Goal: Task Accomplishment & Management: Use online tool/utility

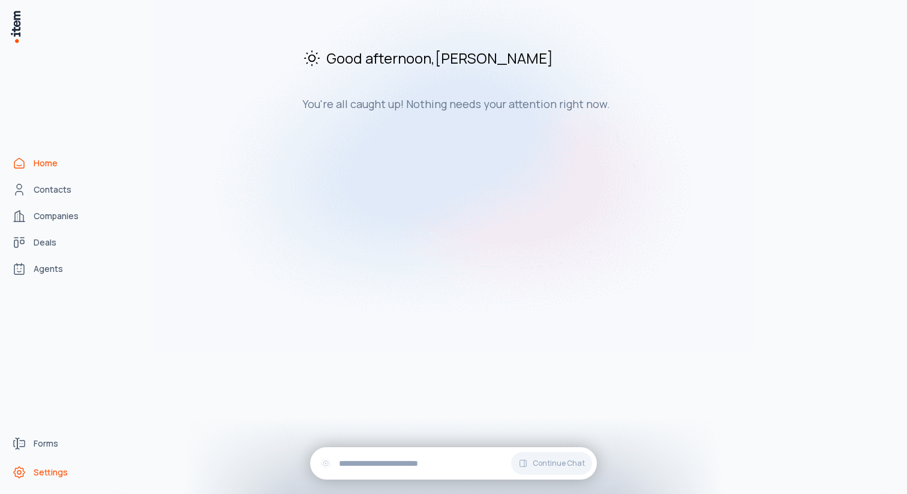
click at [44, 469] on span "Settings" at bounding box center [51, 472] width 34 height 12
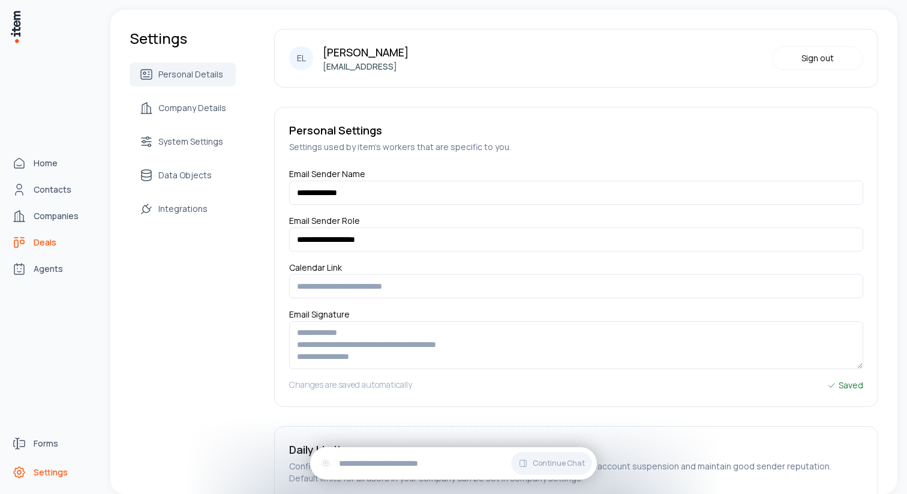
click at [50, 247] on span "Deals" at bounding box center [45, 242] width 23 height 12
click at [47, 189] on span "Contacts" at bounding box center [53, 190] width 38 height 12
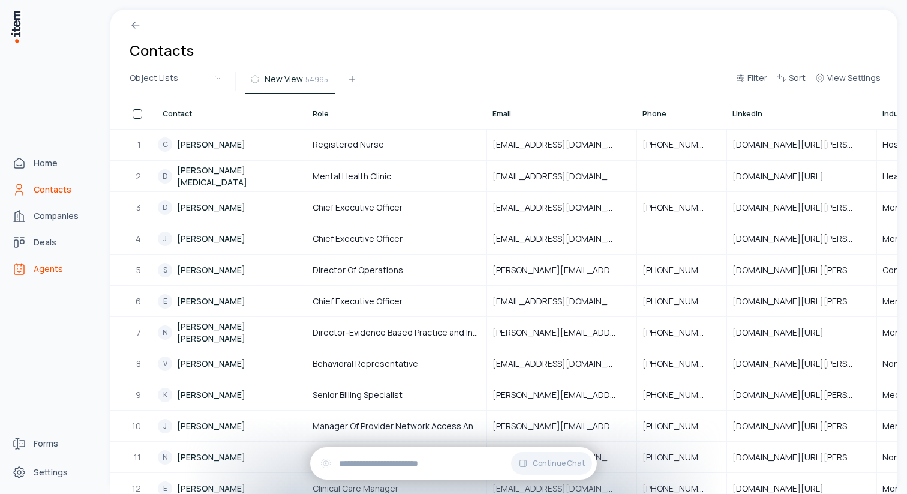
click at [61, 278] on link "Agents" at bounding box center [52, 269] width 91 height 24
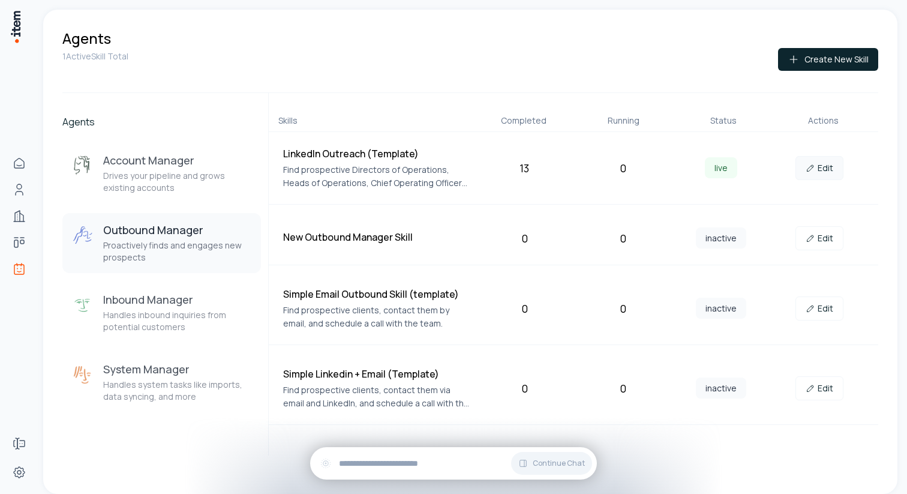
click at [823, 166] on link "Edit" at bounding box center [820, 168] width 48 height 24
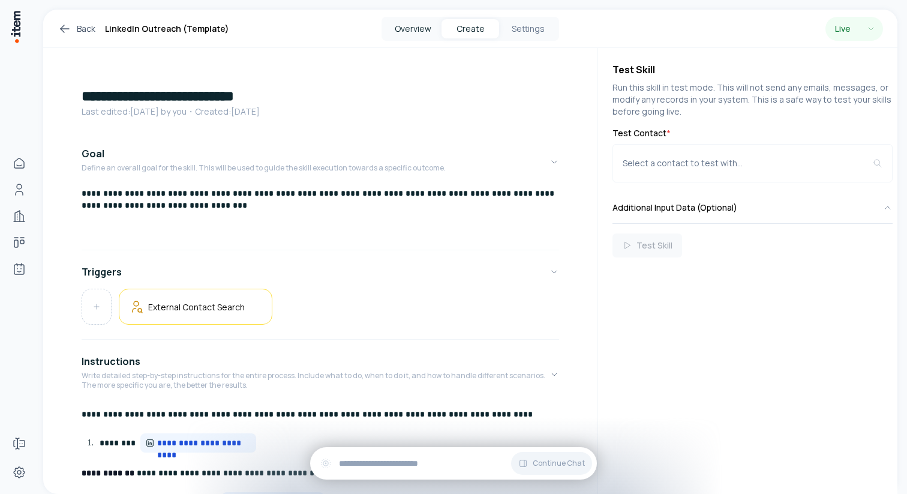
click at [414, 31] on button "Overview" at bounding box center [413, 28] width 58 height 19
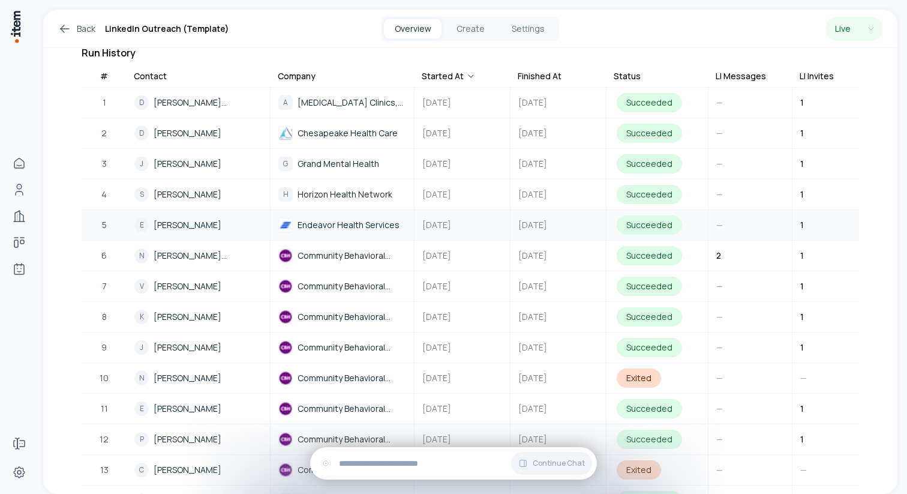
scroll to position [332, 0]
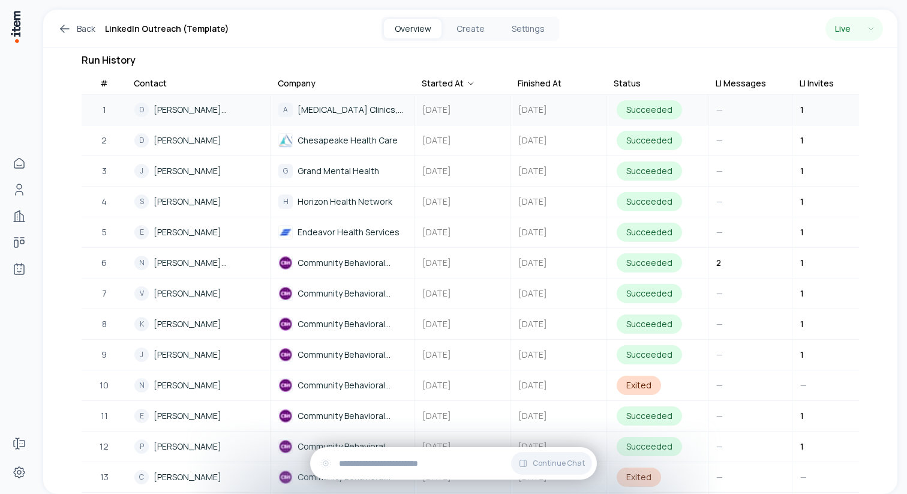
click at [379, 103] on div "A [MEDICAL_DATA] Clinics, Inc." at bounding box center [342, 110] width 128 height 14
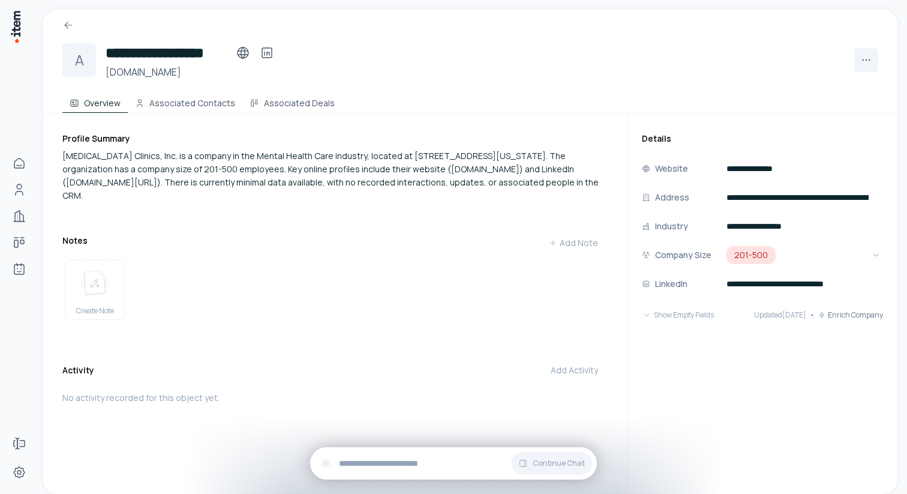
click at [105, 10] on div at bounding box center [470, 21] width 855 height 22
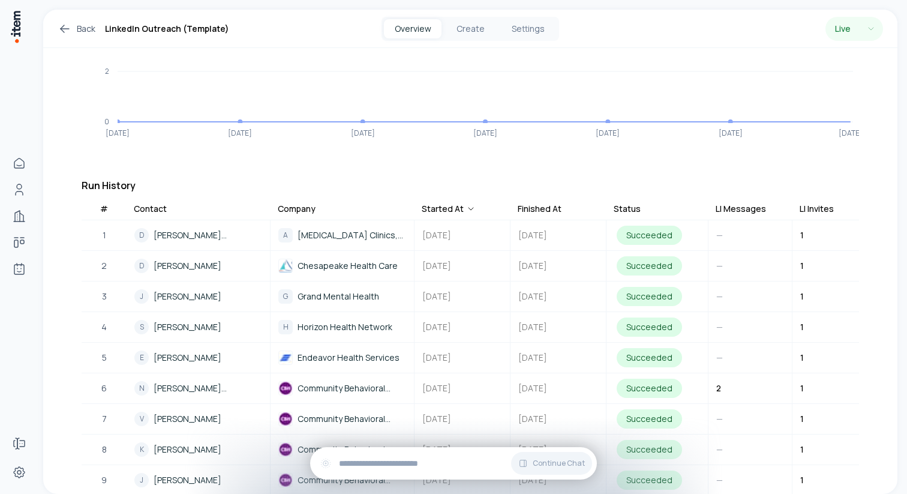
scroll to position [206, 0]
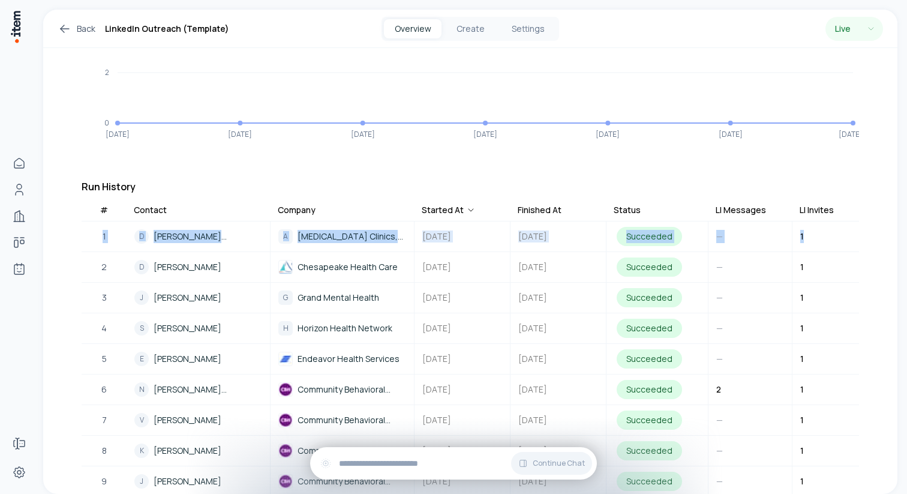
drag, startPoint x: 820, startPoint y: 225, endPoint x: 751, endPoint y: 206, distance: 70.9
click at [751, 206] on table "# Contact Company Started At Finished At Status LI Messages LI Invites LI Views…" at bounding box center [471, 470] width 778 height 534
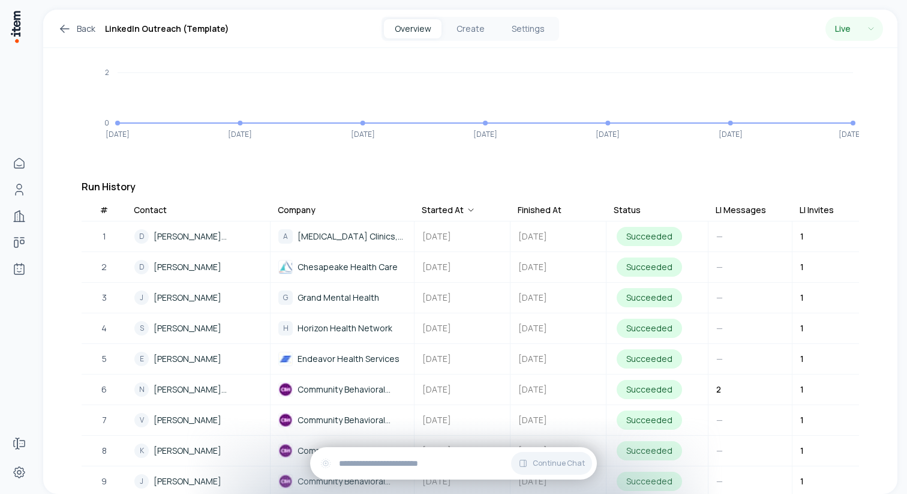
click at [539, 140] on div "**********" at bounding box center [470, 309] width 855 height 934
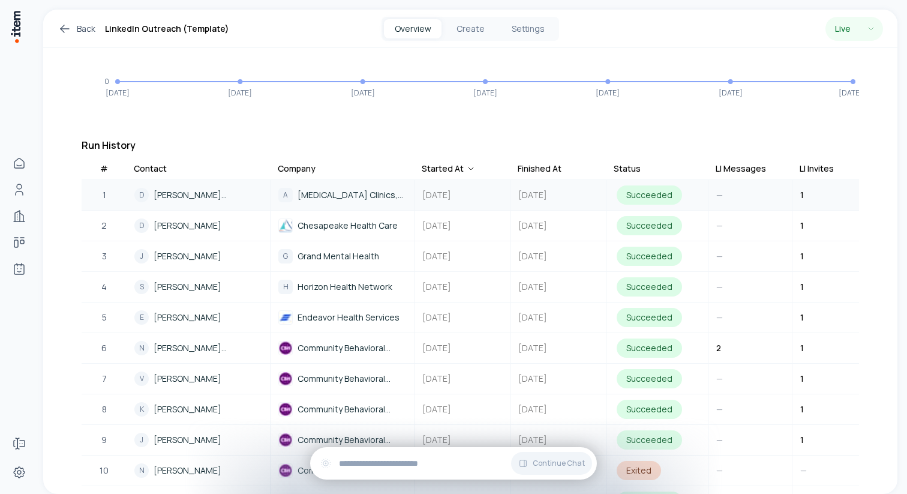
scroll to position [248, 0]
click at [808, 213] on div "1" at bounding box center [802, 224] width 18 height 23
drag, startPoint x: 802, startPoint y: 214, endPoint x: 835, endPoint y: 215, distance: 33.1
click at [835, 215] on td "1" at bounding box center [835, 224] width 84 height 30
copy tbody "D [PERSON_NAME][MEDICAL_DATA] A [MEDICAL_DATA] Clinics, Inc. [DATE] [DATE] Succ…"
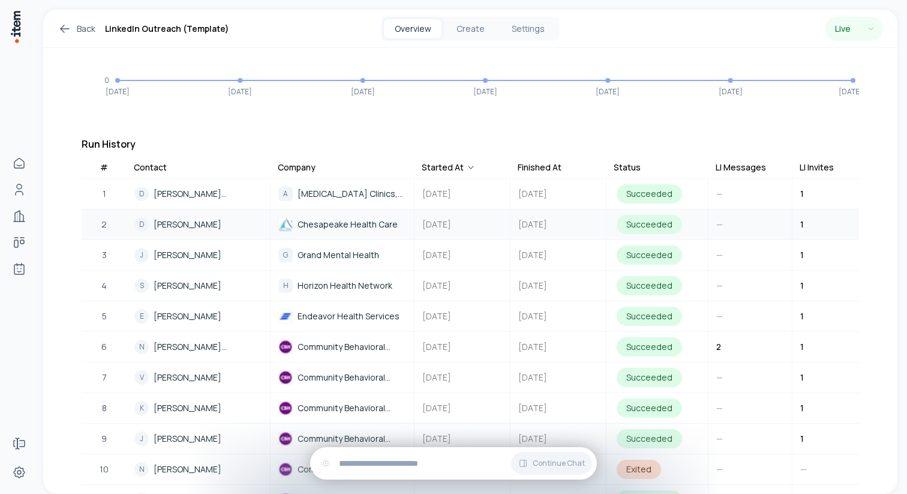
drag, startPoint x: 74, startPoint y: 201, endPoint x: 239, endPoint y: 219, distance: 166.0
click at [239, 219] on div "**********" at bounding box center [470, 267] width 855 height 934
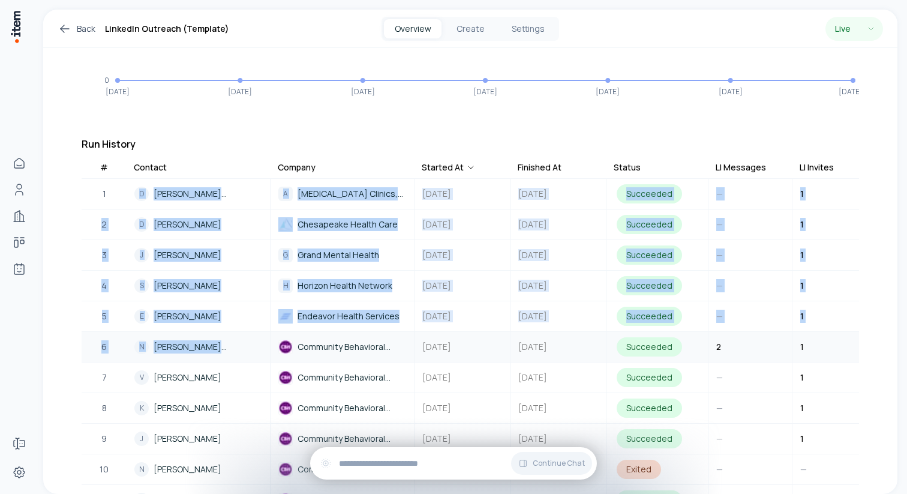
drag, startPoint x: 62, startPoint y: 337, endPoint x: 217, endPoint y: 338, distance: 154.2
click at [217, 338] on div "**********" at bounding box center [470, 267] width 855 height 934
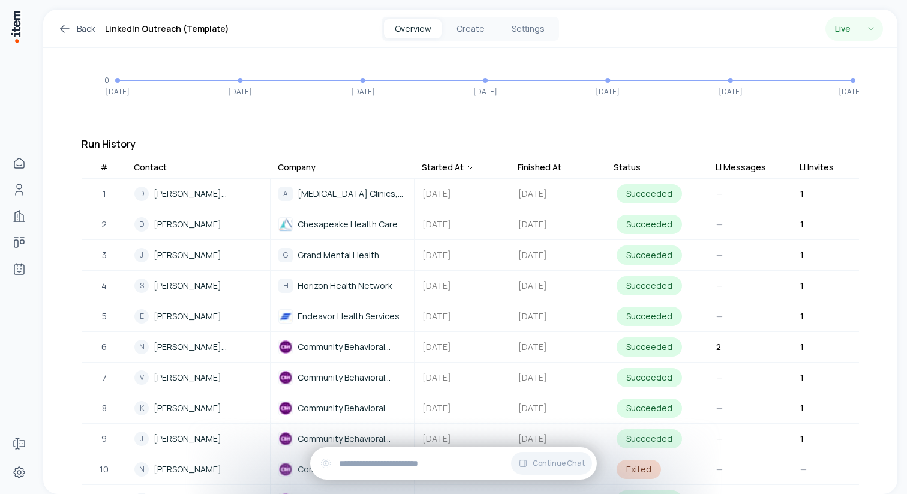
click at [56, 334] on div "**********" at bounding box center [470, 267] width 855 height 934
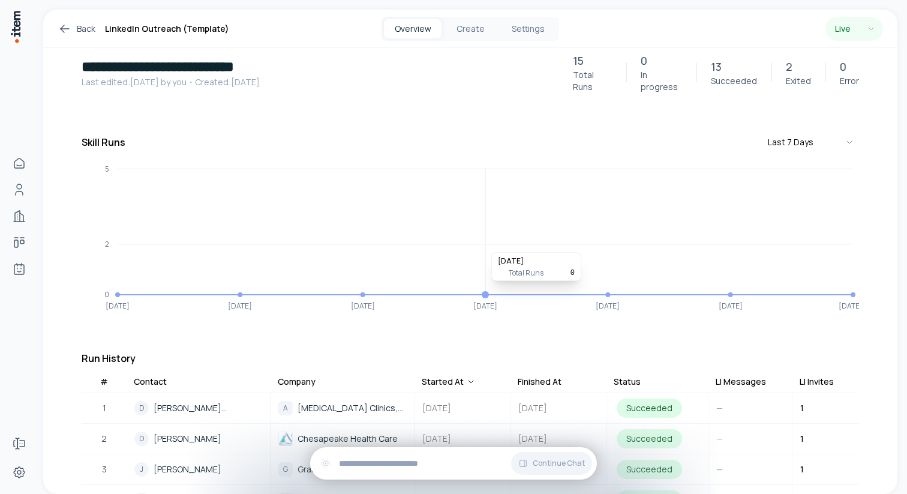
scroll to position [0, 0]
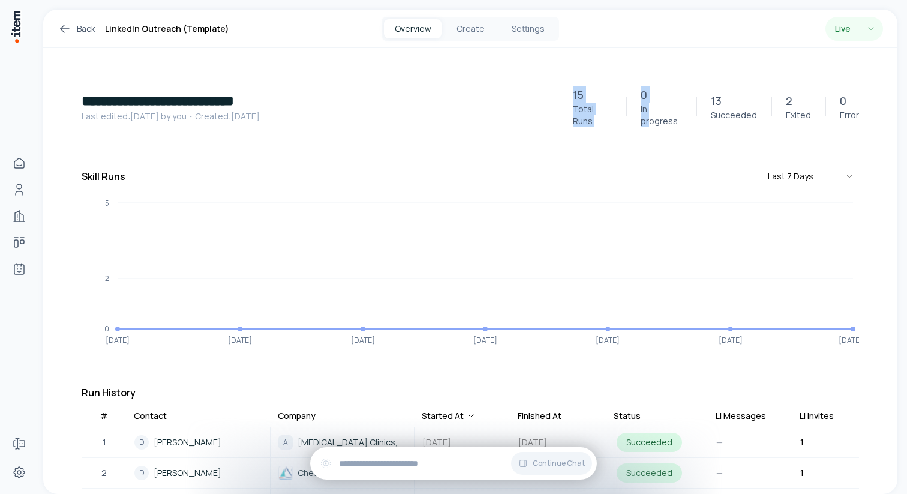
drag, startPoint x: 569, startPoint y: 98, endPoint x: 661, endPoint y: 114, distance: 93.7
click at [661, 114] on div "15 Total Runs 0 In progress 13 Succeeded 2 Exited 0 Error" at bounding box center [709, 106] width 301 height 41
click at [472, 22] on button "Create" at bounding box center [471, 28] width 58 height 19
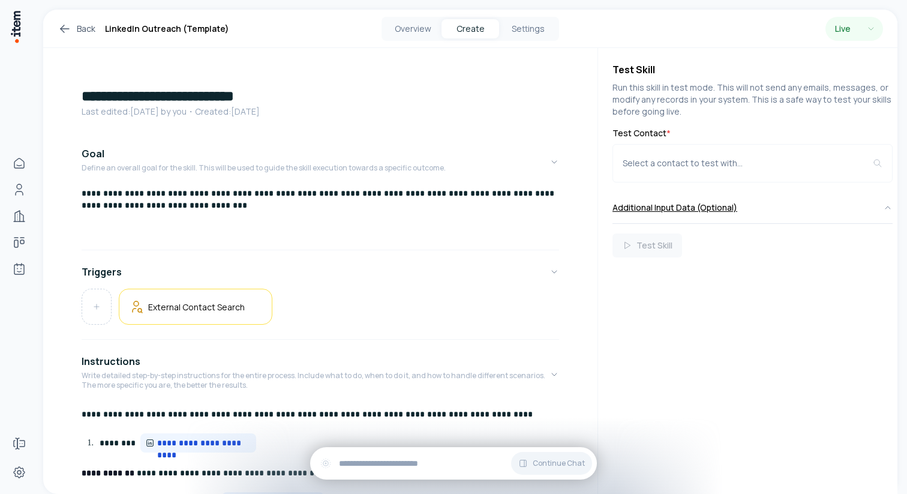
click at [881, 213] on button "Additional Input Data (Optional)" at bounding box center [753, 207] width 280 height 31
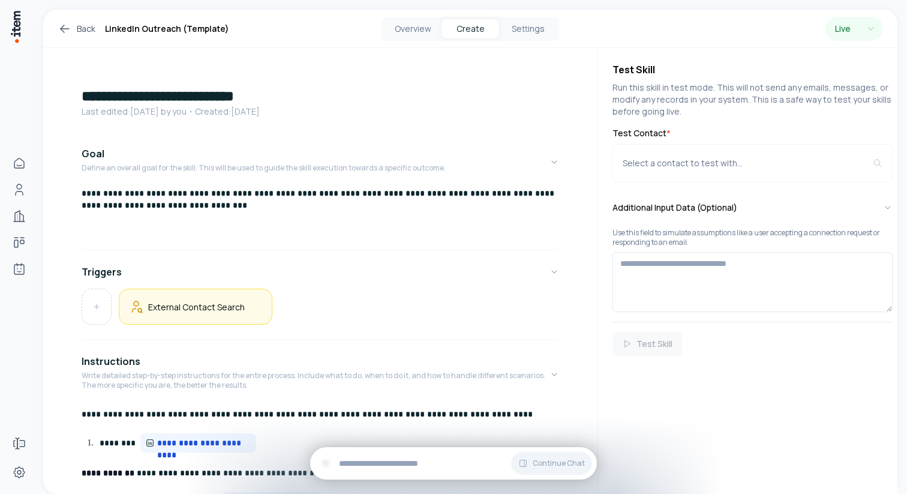
click at [194, 313] on div "External Contact Search" at bounding box center [195, 307] width 133 height 16
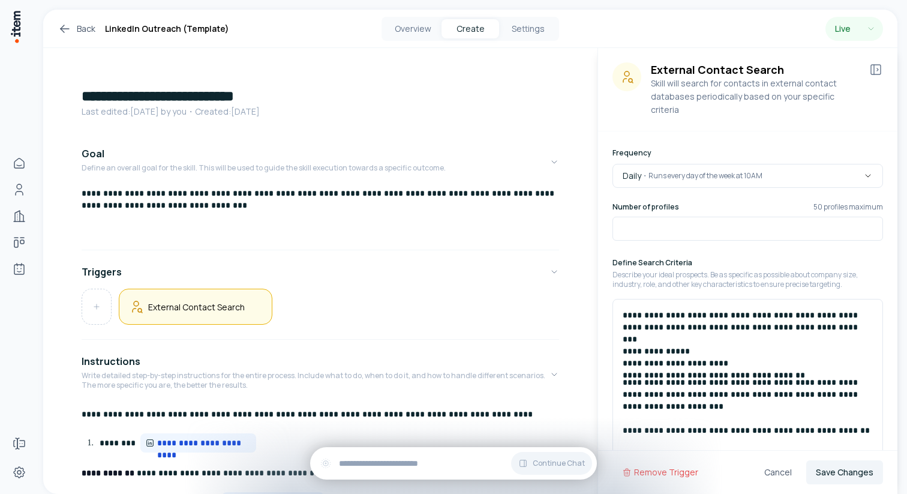
drag, startPoint x: 647, startPoint y: 217, endPoint x: 596, endPoint y: 217, distance: 51.0
click at [596, 217] on div "**********" at bounding box center [470, 252] width 855 height 484
type input "**"
click at [729, 257] on h6 "Define Search Criteria" at bounding box center [748, 262] width 271 height 10
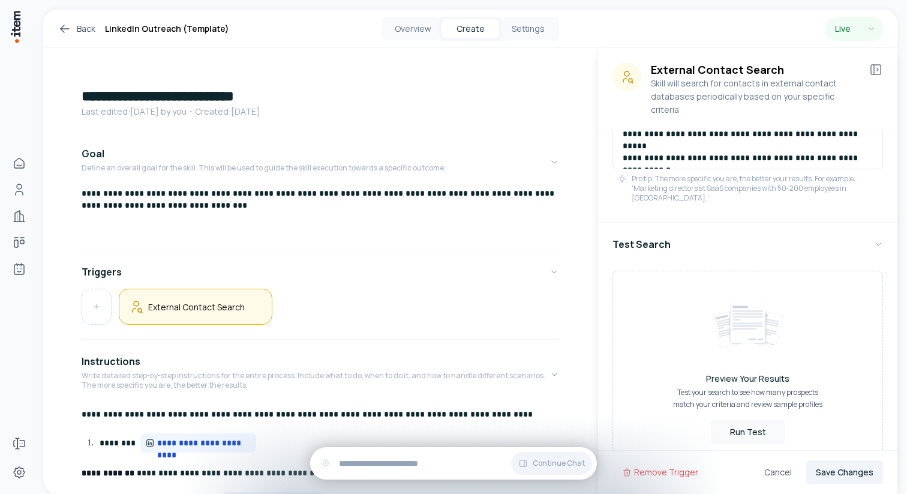
scroll to position [327, 0]
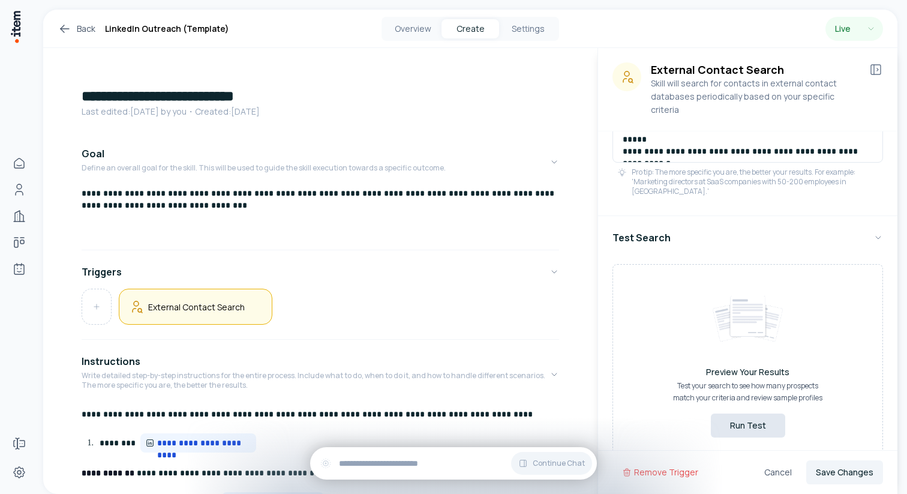
click at [754, 414] on button "Run Test" at bounding box center [748, 426] width 74 height 24
